Goal: Information Seeking & Learning: Get advice/opinions

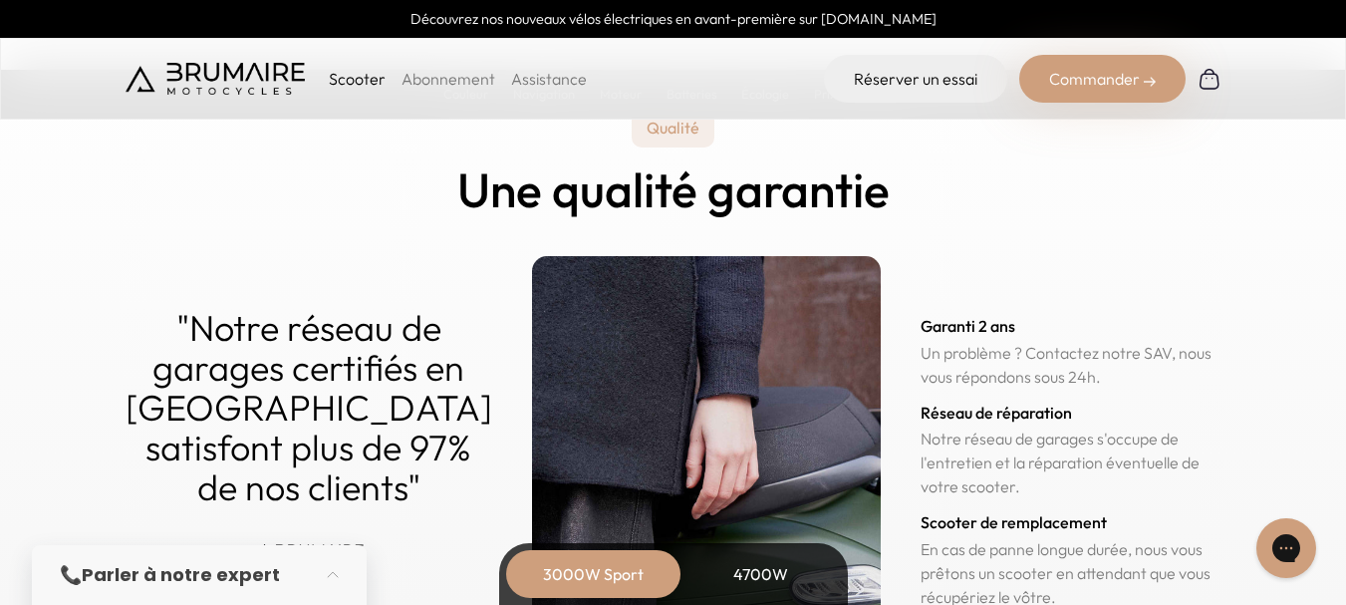
scroll to position [9386, 0]
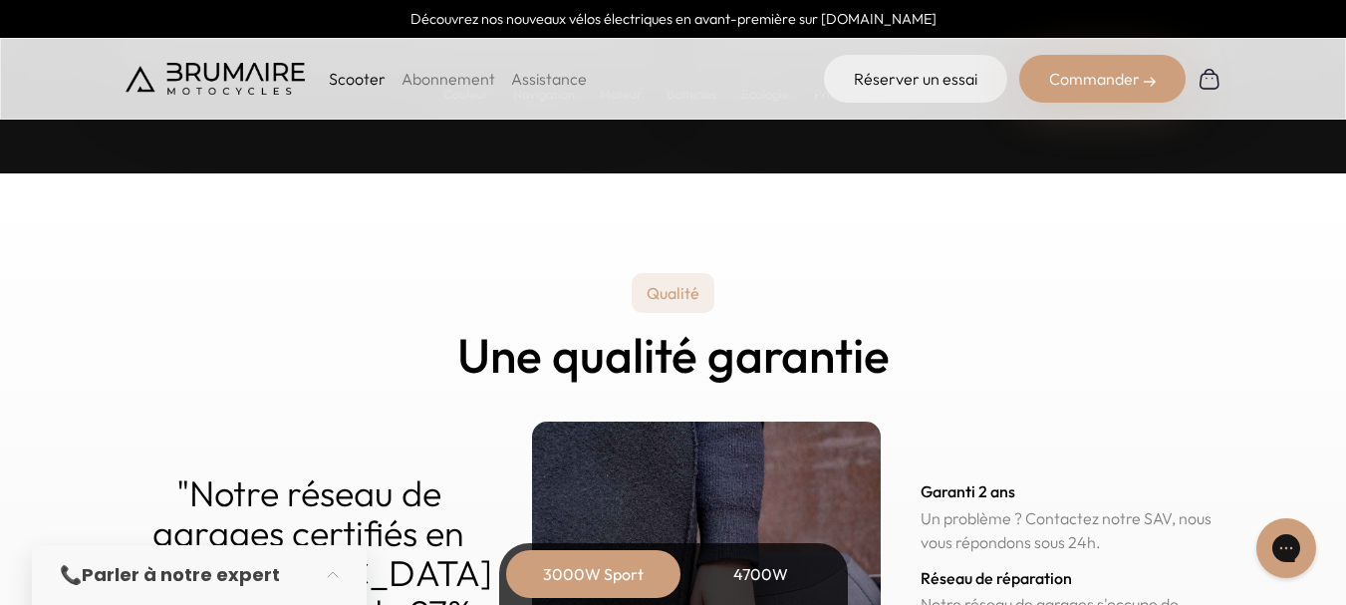
click at [555, 80] on link "Assistance" at bounding box center [549, 79] width 76 height 20
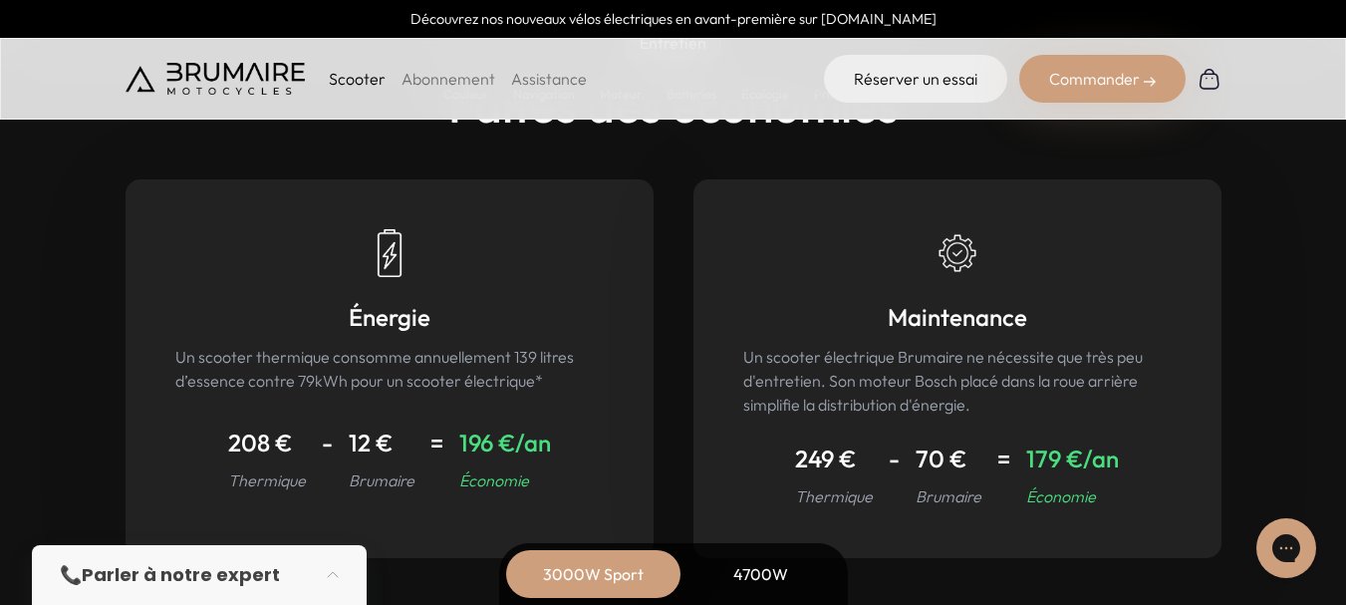
scroll to position [8887, 0]
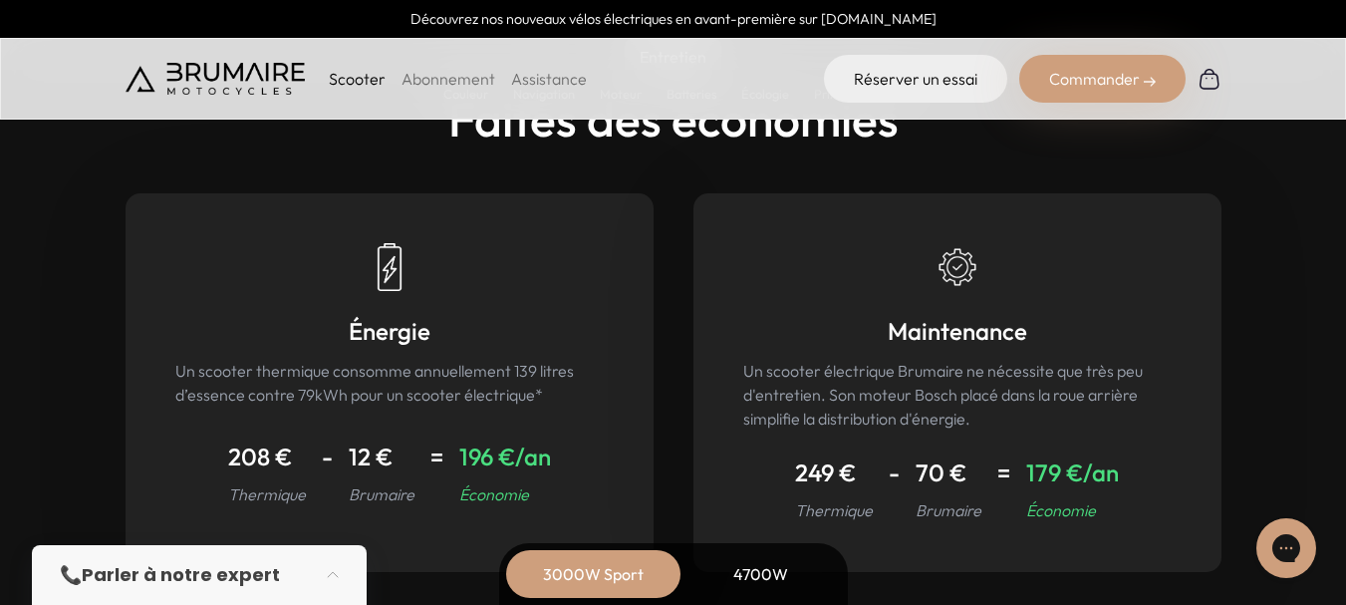
click at [428, 79] on link "Abonnement" at bounding box center [448, 79] width 94 height 20
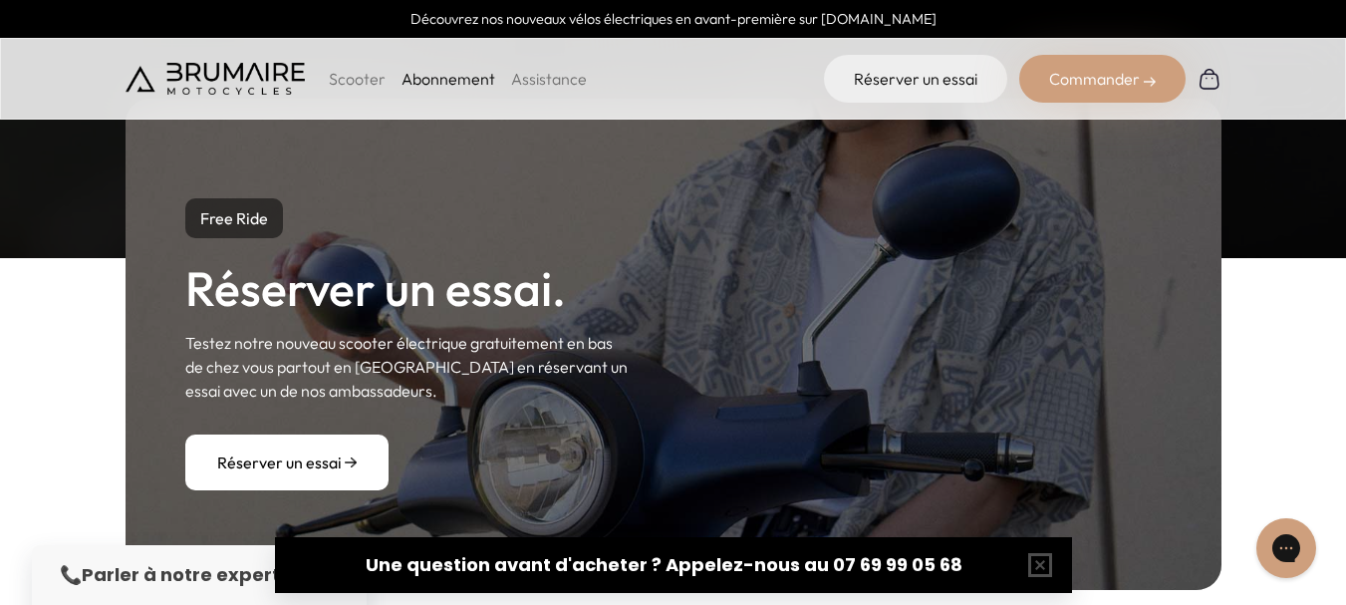
scroll to position [1820, 0]
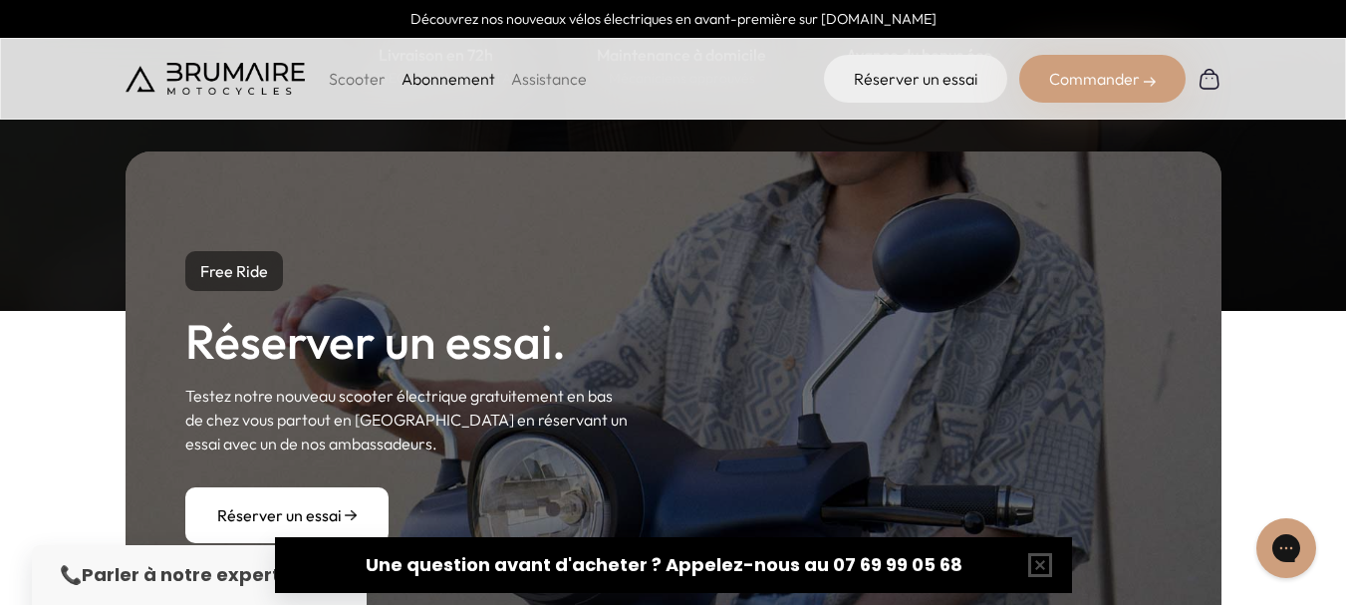
click at [334, 81] on p "Scooter" at bounding box center [357, 79] width 57 height 24
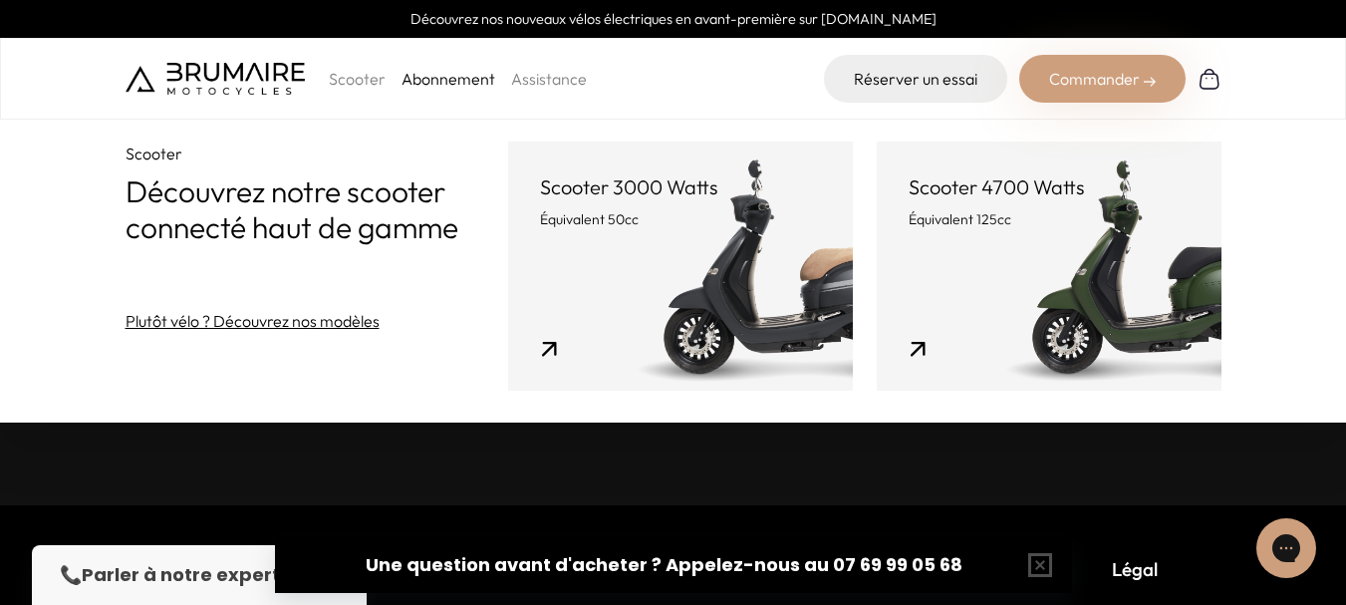
scroll to position [3613, 0]
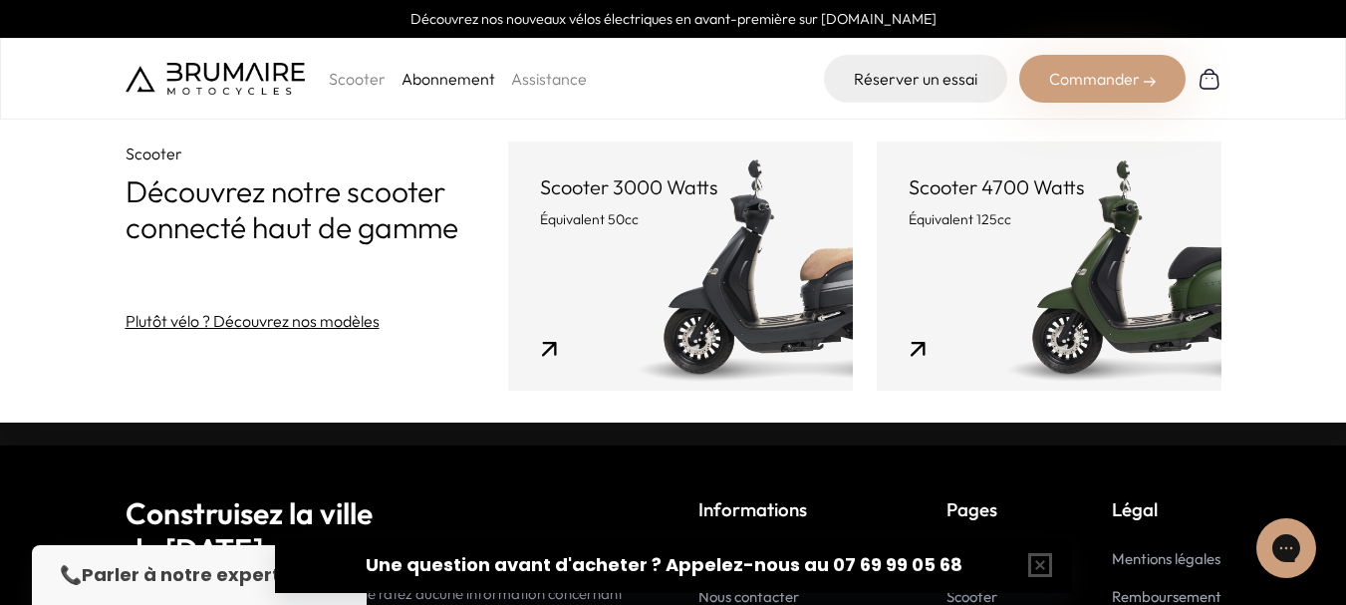
click at [544, 84] on link "Assistance" at bounding box center [549, 79] width 76 height 20
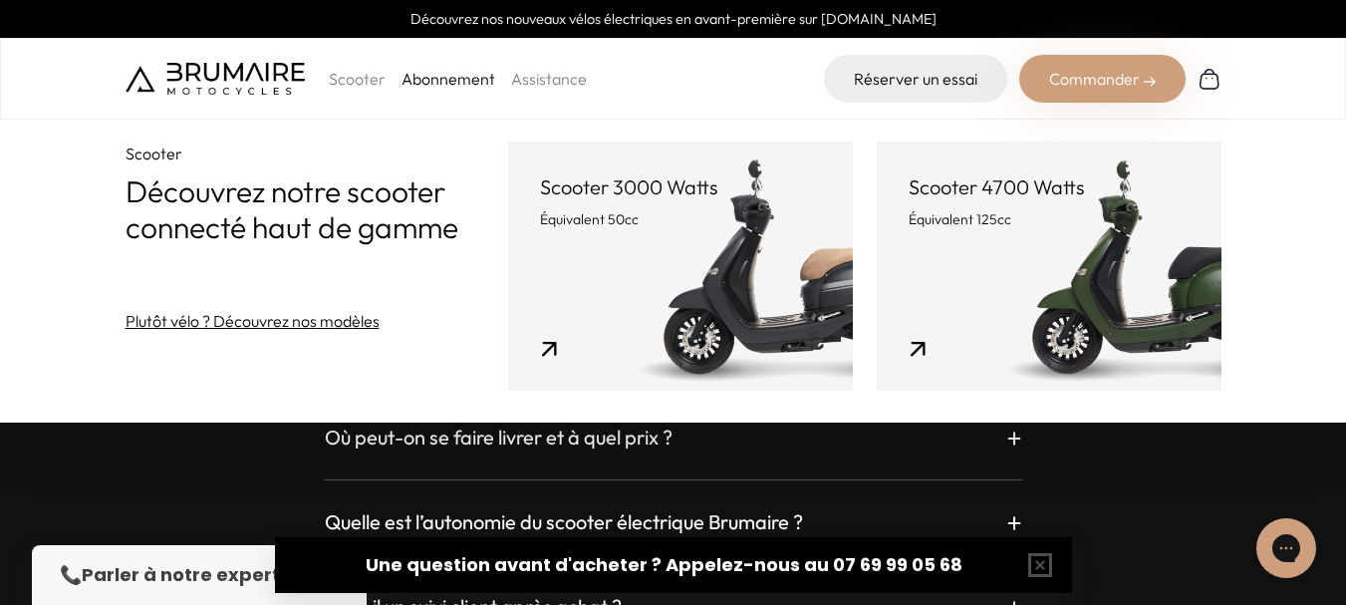
scroll to position [3215, 0]
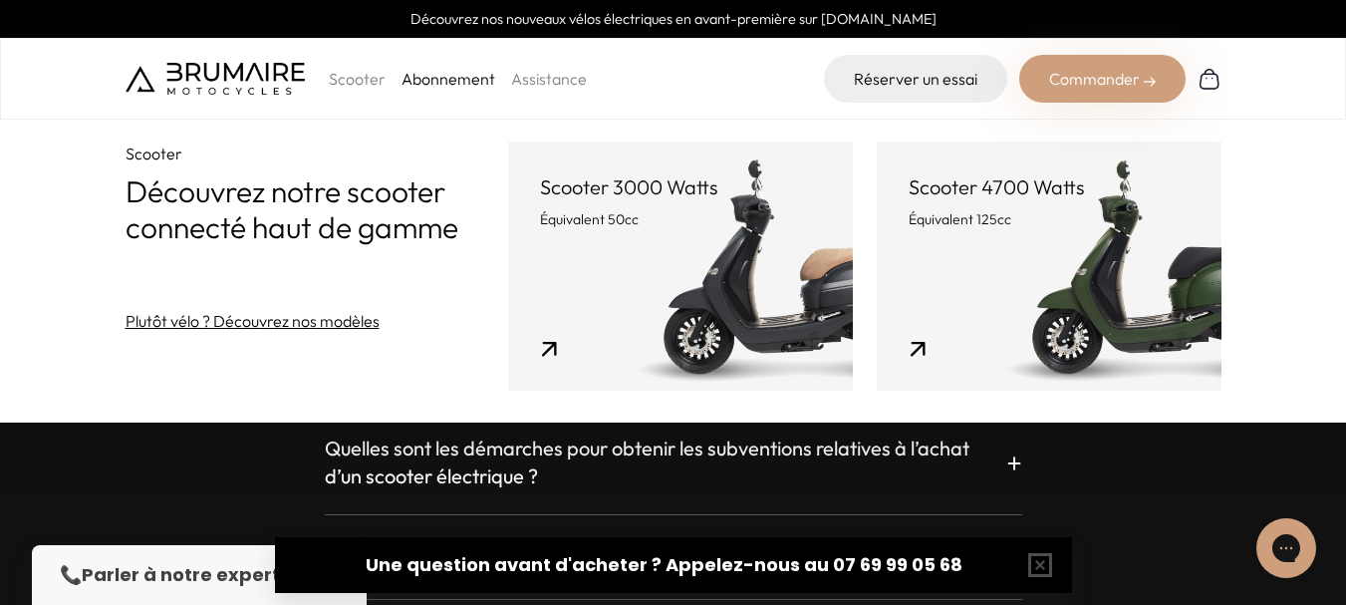
click at [226, 72] on img at bounding box center [215, 79] width 179 height 32
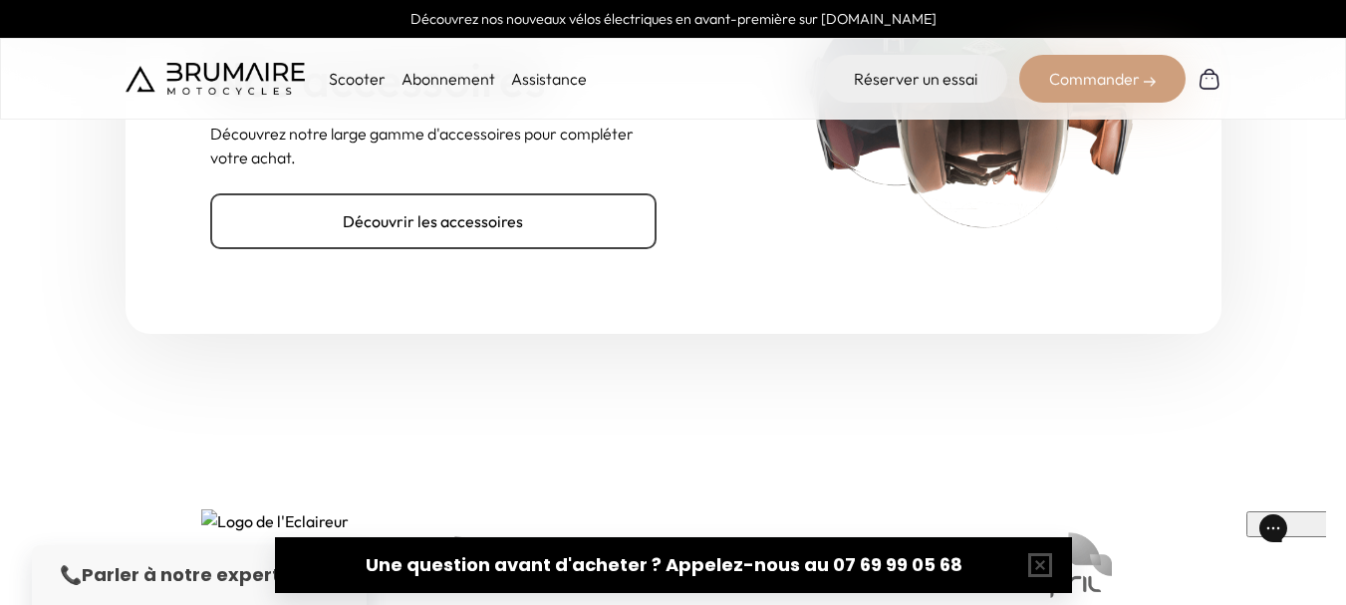
scroll to position [6475, 0]
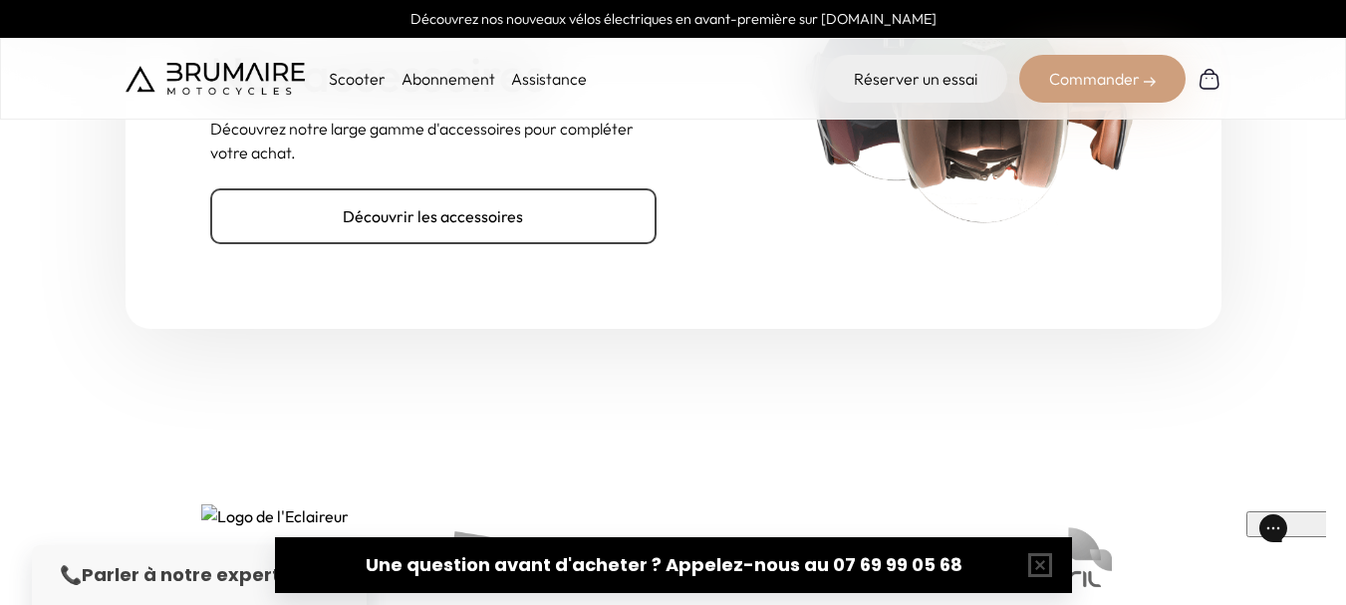
click at [129, 557] on div "📞 Parler à notre expert" at bounding box center [199, 575] width 335 height 60
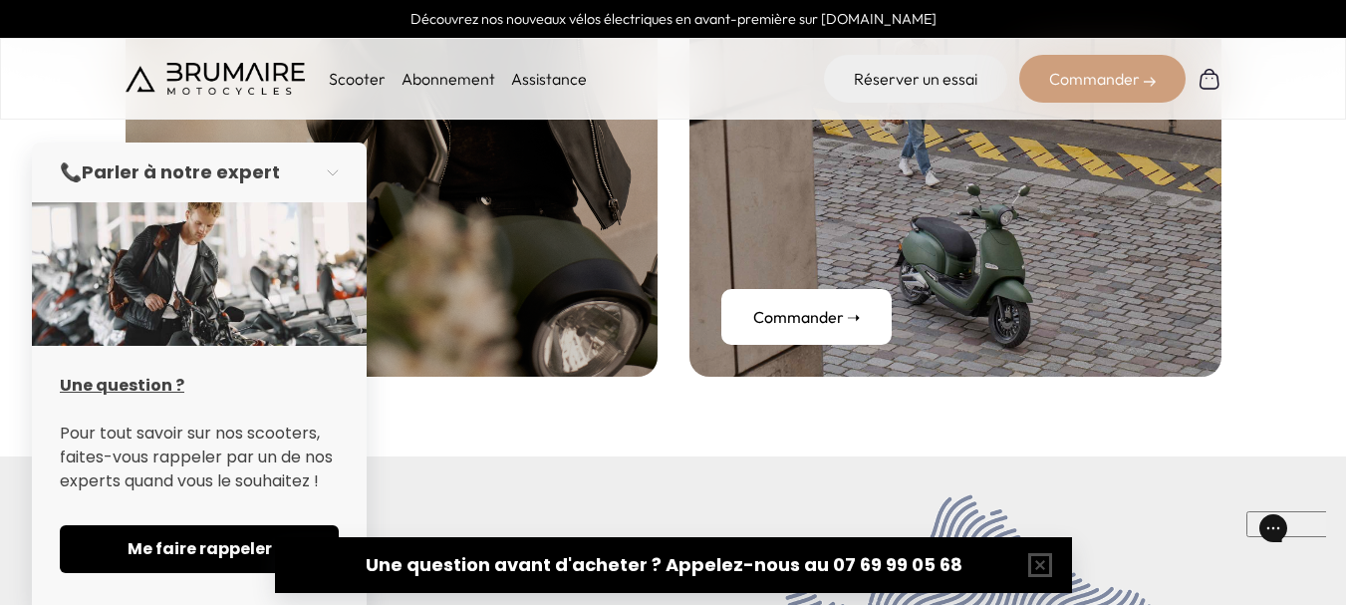
scroll to position [7414, 0]
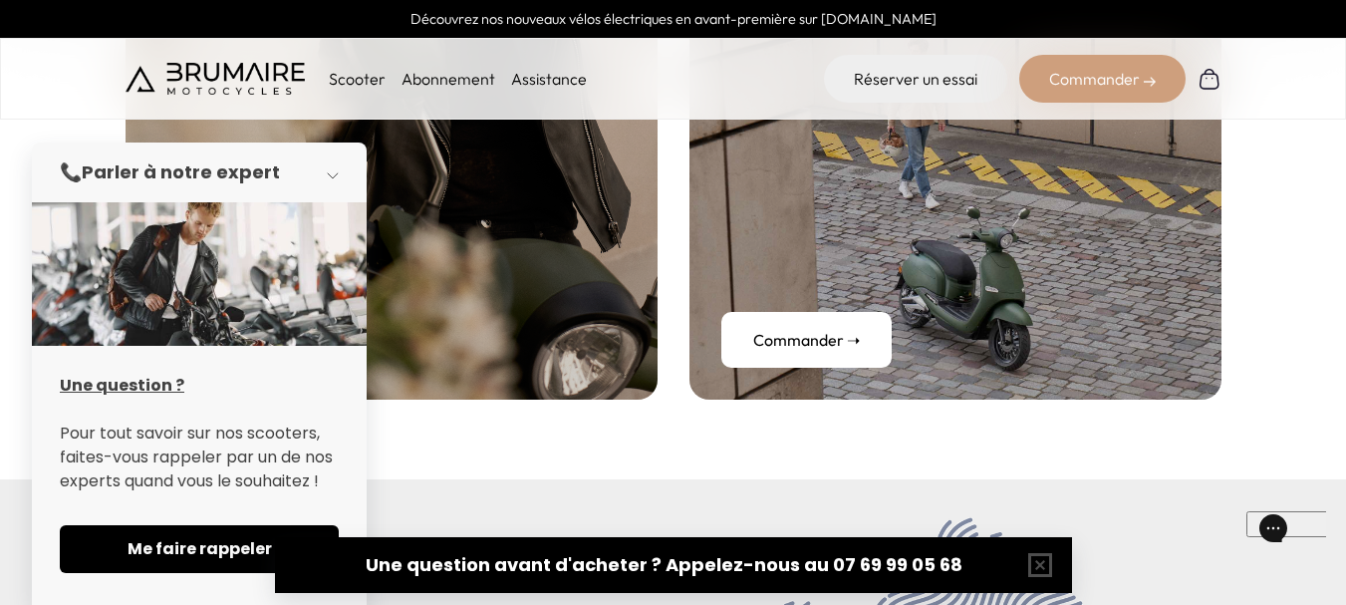
click at [342, 169] on button "button" at bounding box center [339, 172] width 56 height 44
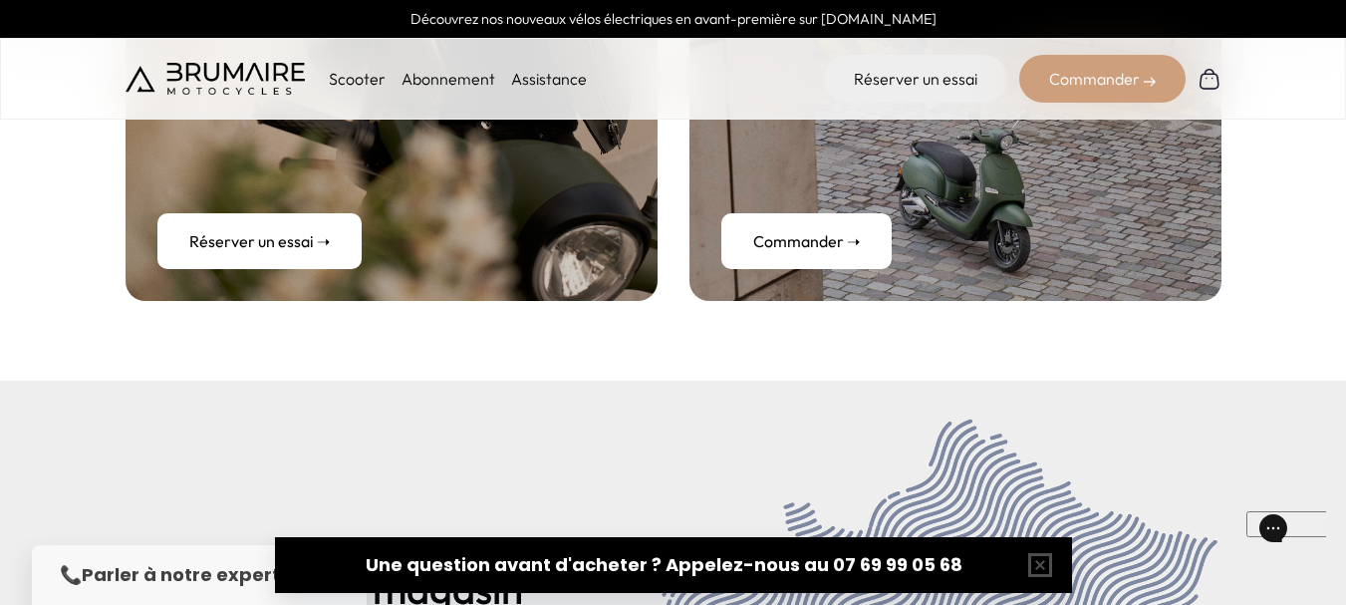
scroll to position [7514, 0]
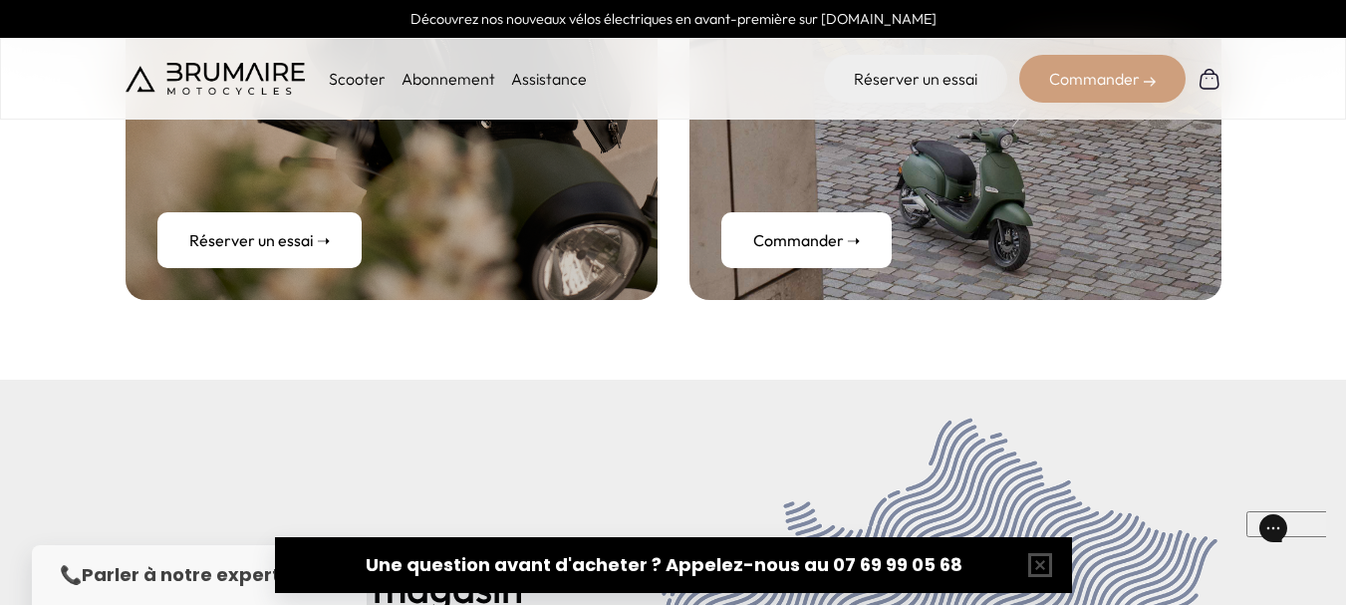
click at [129, 594] on div "📞 Parler à notre expert" at bounding box center [199, 575] width 335 height 60
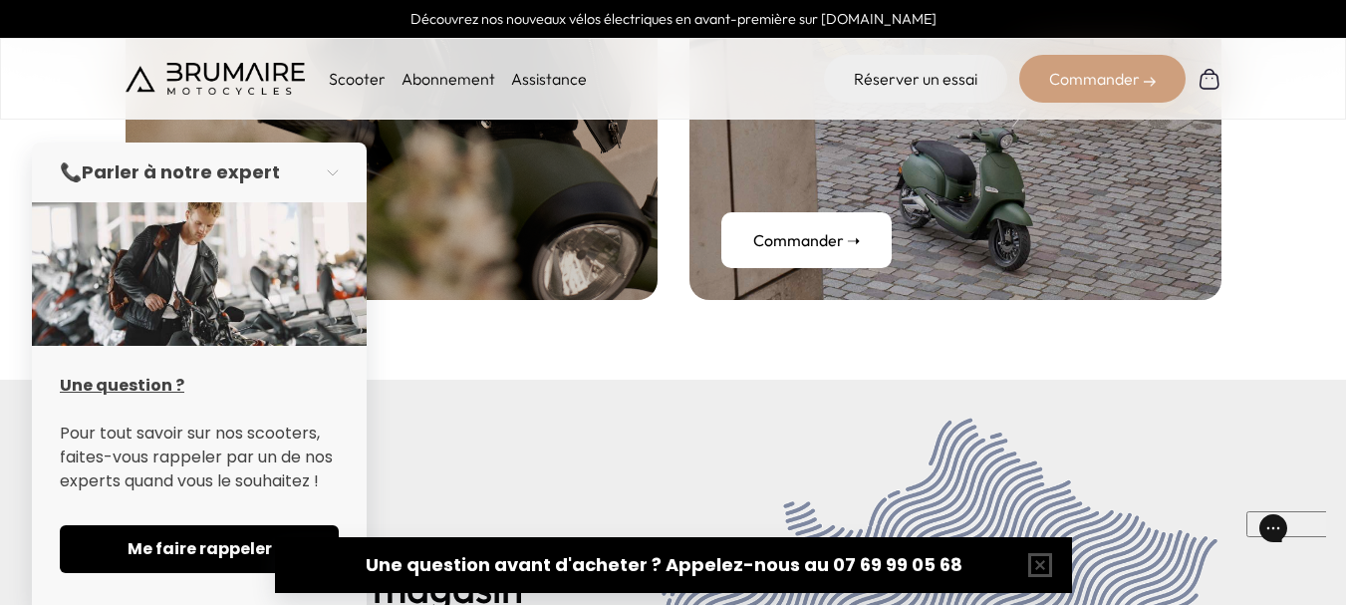
click at [145, 382] on u "Une question ?" at bounding box center [122, 385] width 125 height 23
click at [144, 382] on u "Une question ?" at bounding box center [122, 385] width 125 height 23
click at [348, 164] on button "button" at bounding box center [339, 172] width 56 height 44
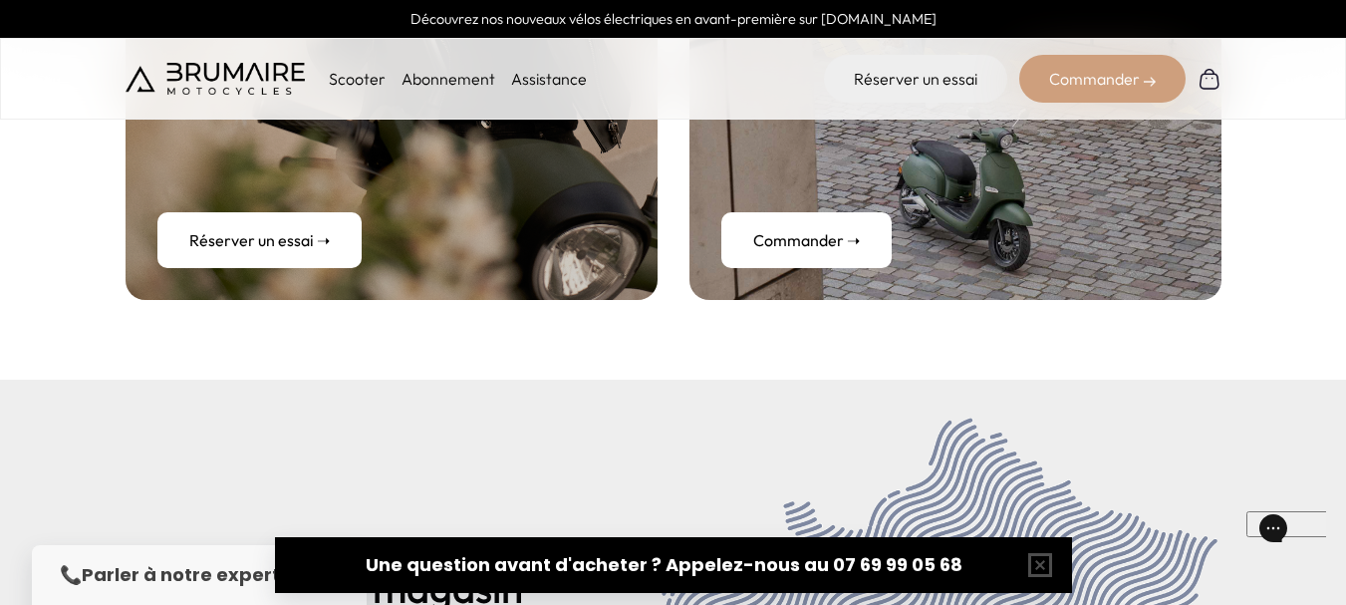
click at [570, 76] on link "Assistance" at bounding box center [549, 79] width 76 height 20
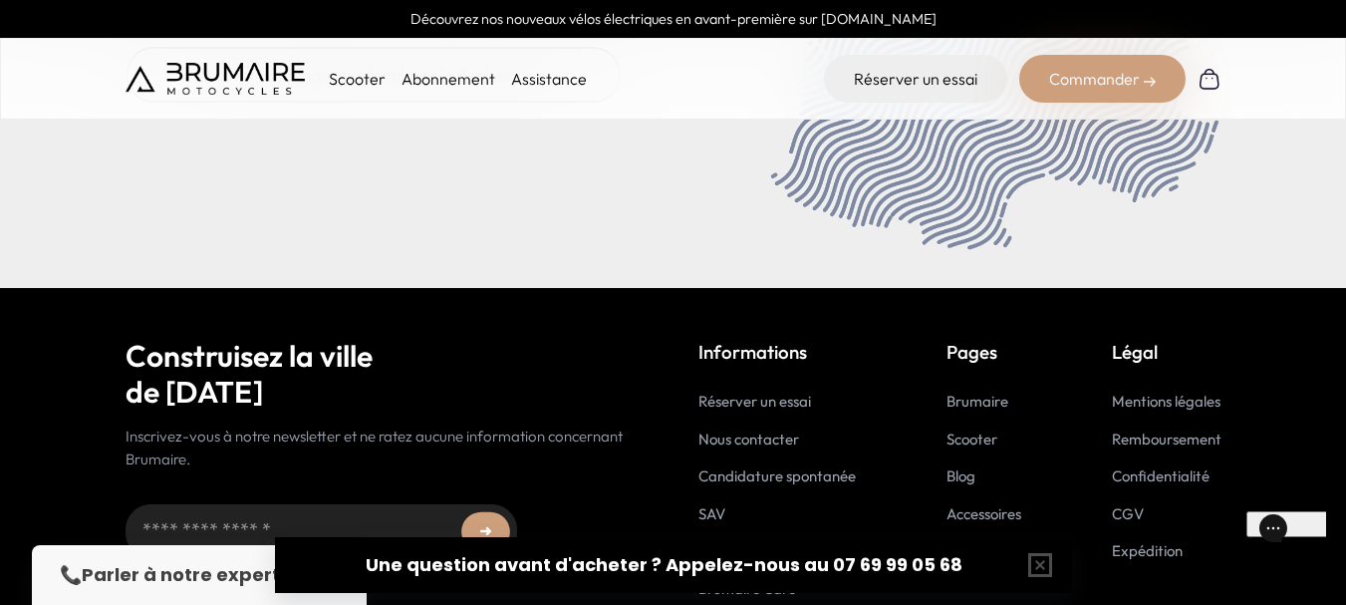
scroll to position [8211, 0]
